Goal: Find specific page/section: Find specific page/section

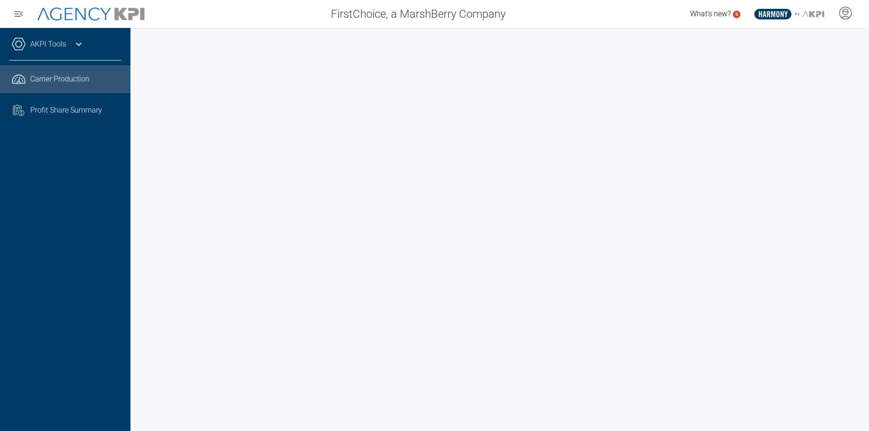
click at [63, 76] on span "Carrier Production" at bounding box center [59, 79] width 59 height 11
click at [69, 108] on span "Profit Share Summary" at bounding box center [66, 110] width 72 height 11
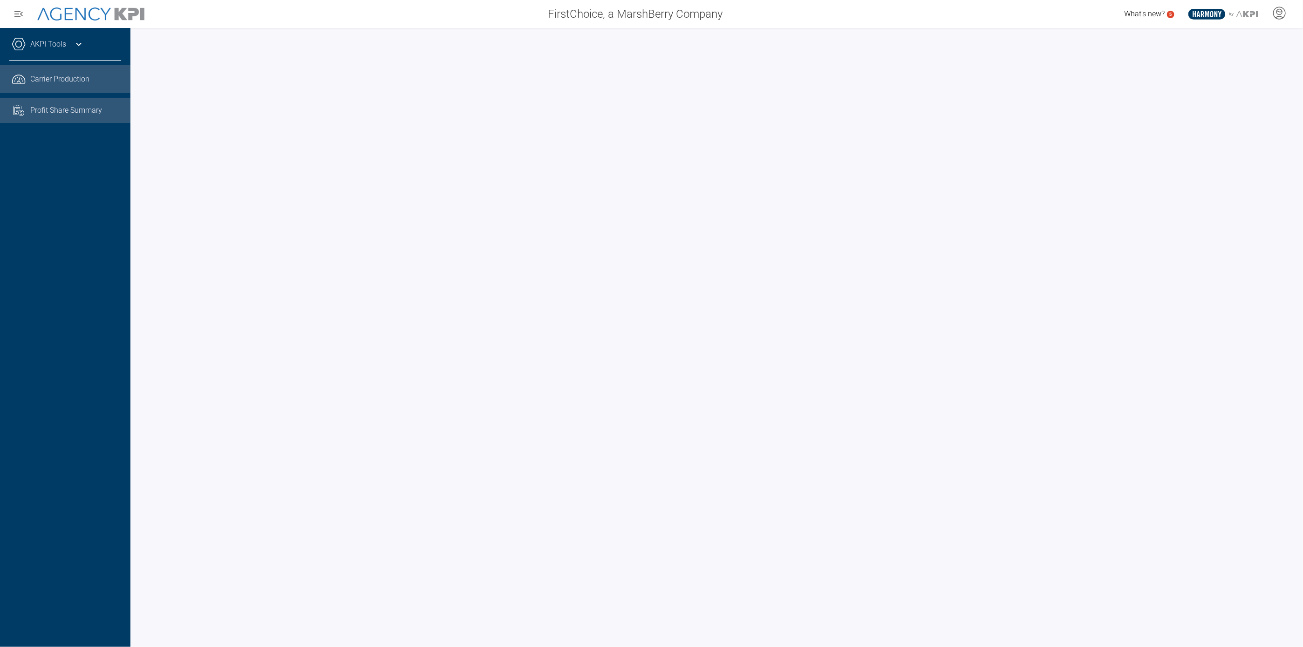
click at [54, 73] on link ".cls-1{fill:none;stroke:#221f20;stroke-linecap:round;stroke-linejoin:round;stro…" at bounding box center [65, 79] width 130 height 28
